Goal: Contribute content

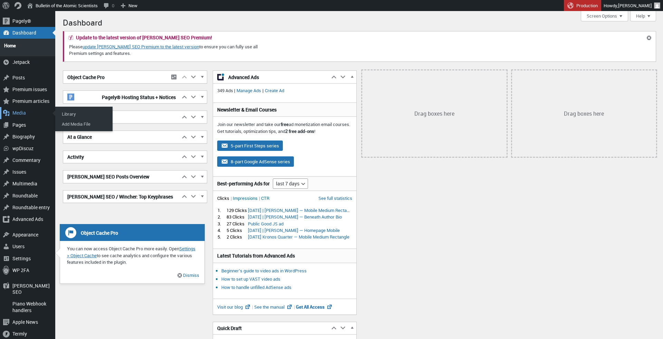
click at [23, 109] on div "Media" at bounding box center [27, 113] width 55 height 12
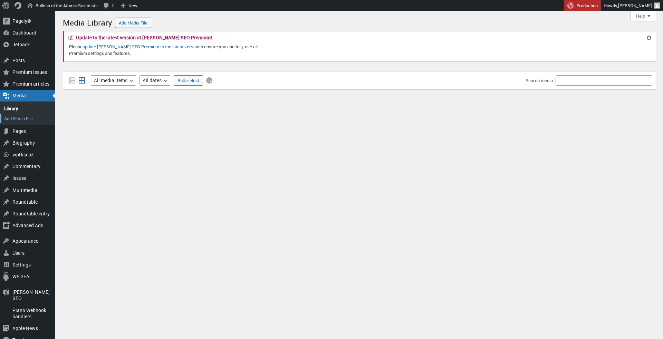
click at [30, 117] on link "Add Media File" at bounding box center [27, 119] width 55 height 10
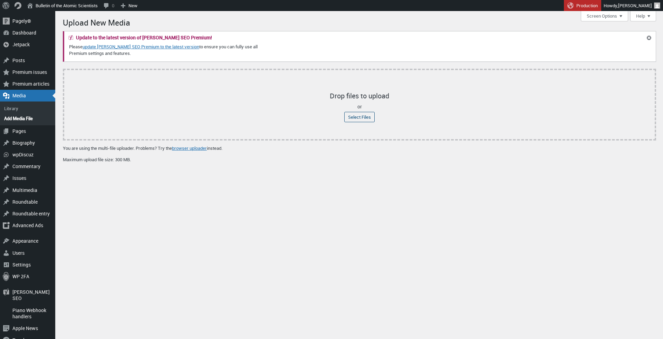
click at [354, 120] on input "Select Files" at bounding box center [359, 117] width 30 height 10
click at [352, 117] on input "Select Files" at bounding box center [359, 117] width 30 height 10
type input "C:\fakepath\2025CBMSponsorshipPacket.pdf"
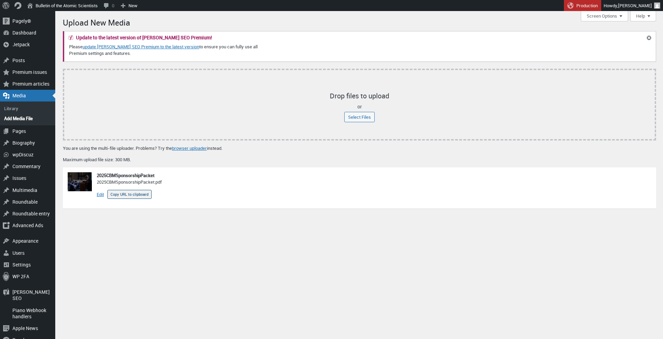
click at [146, 194] on button "Copy URL to clipboard" at bounding box center [129, 194] width 44 height 9
